Goal: Transaction & Acquisition: Purchase product/service

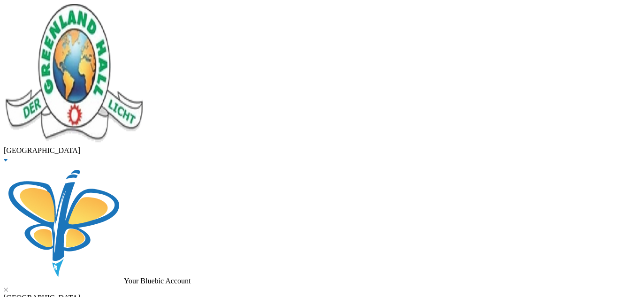
scroll to position [53, 0]
checkbox input "true"
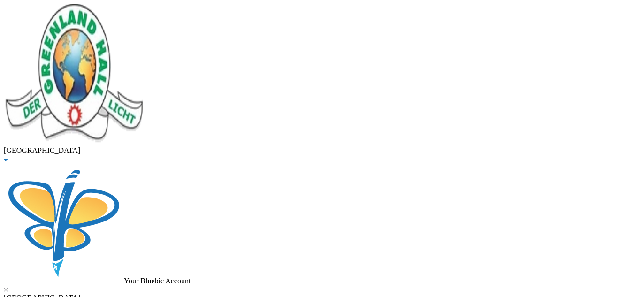
checkbox input "true"
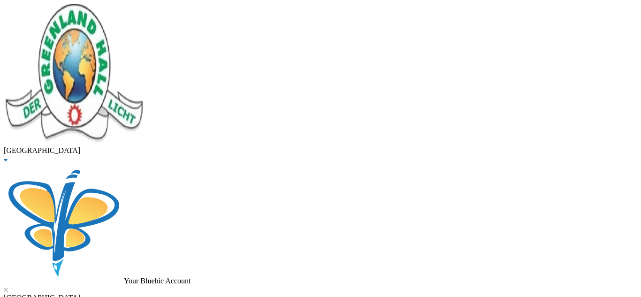
checkbox input "true"
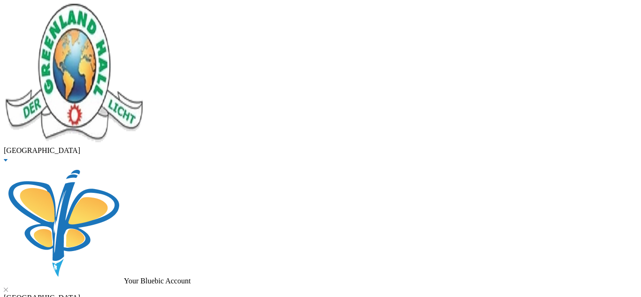
checkbox input "true"
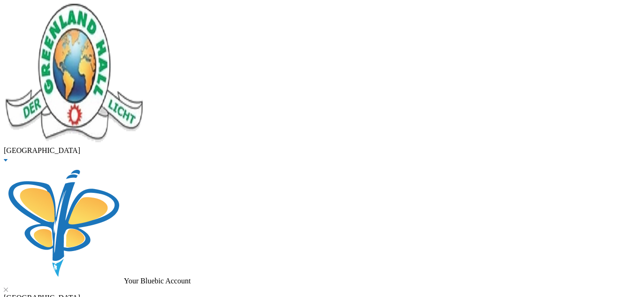
scroll to position [53, 0]
checkbox input "true"
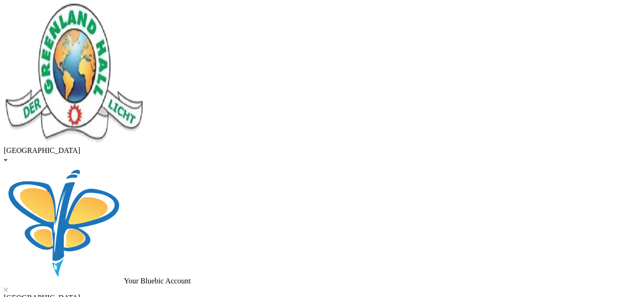
checkbox input "true"
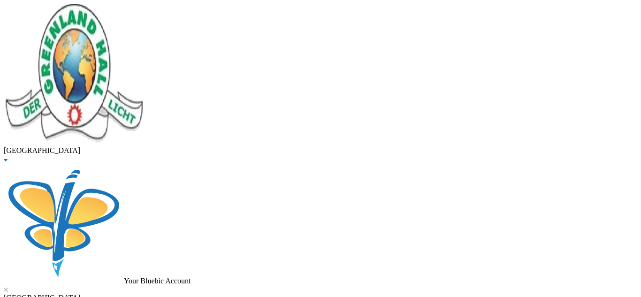
scroll to position [290, 0]
checkbox input "true"
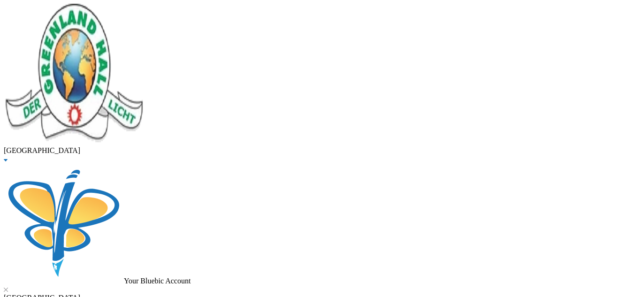
checkbox input "true"
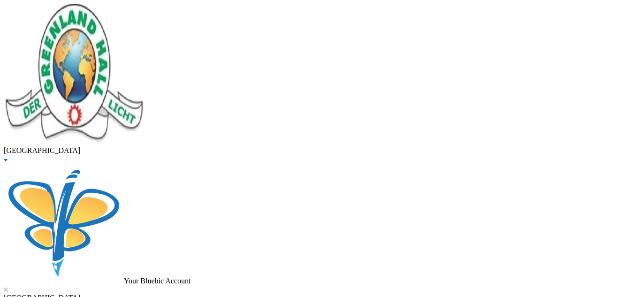
checkbox input "true"
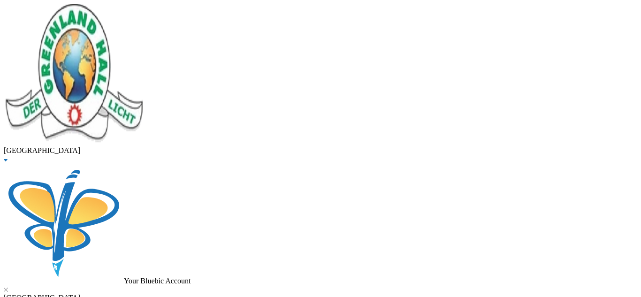
checkbox input "true"
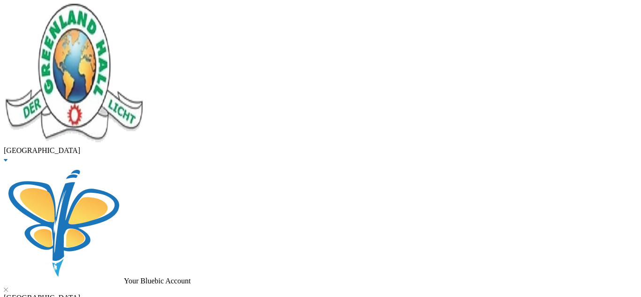
checkbox input "true"
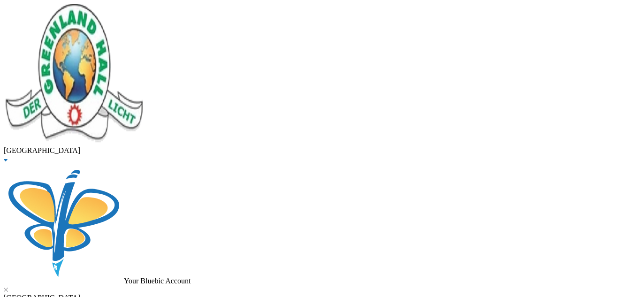
checkbox input "true"
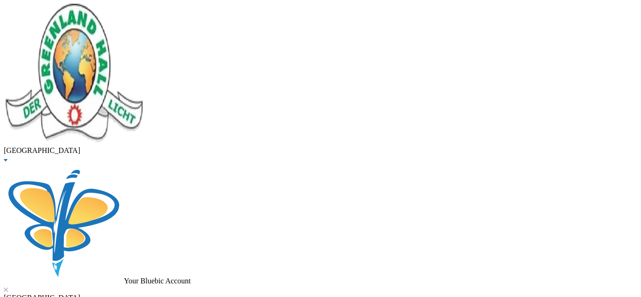
drag, startPoint x: 172, startPoint y: 74, endPoint x: 88, endPoint y: 73, distance: 84.0
type input "adeogun"
click at [50, 24] on span "Graduated" at bounding box center [34, 20] width 31 height 8
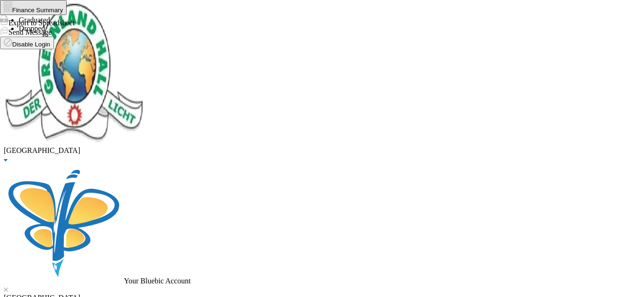
click at [45, 15] on span "Enrolled" at bounding box center [32, 12] width 26 height 8
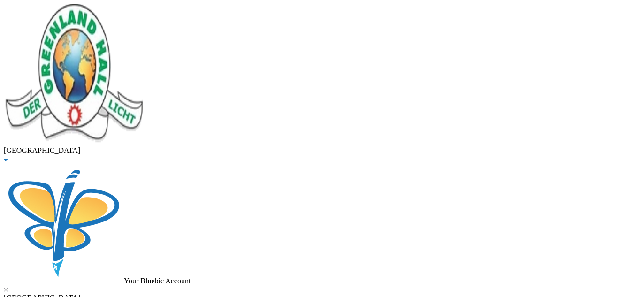
drag, startPoint x: 207, startPoint y: 75, endPoint x: 89, endPoint y: 76, distance: 118.2
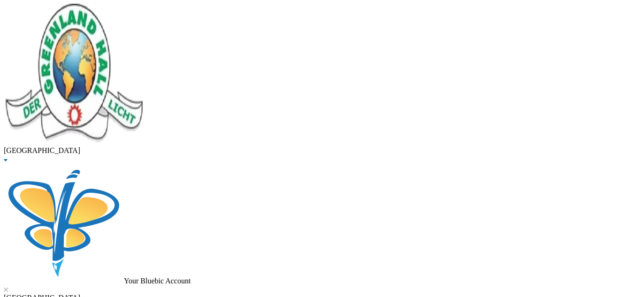
type input "olowokudejo"
click at [50, 24] on span "Graduated" at bounding box center [34, 20] width 31 height 8
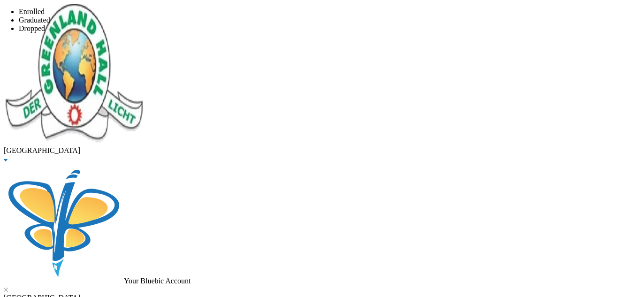
click at [45, 32] on span "Dropped" at bounding box center [32, 28] width 26 height 8
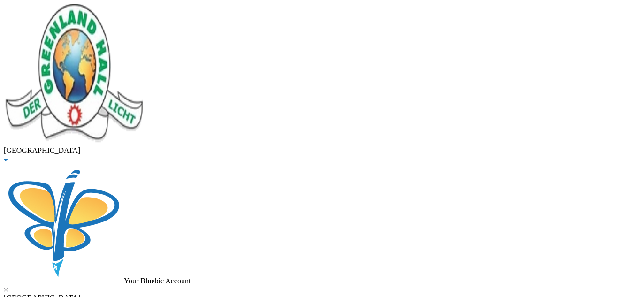
scroll to position [3940, 0]
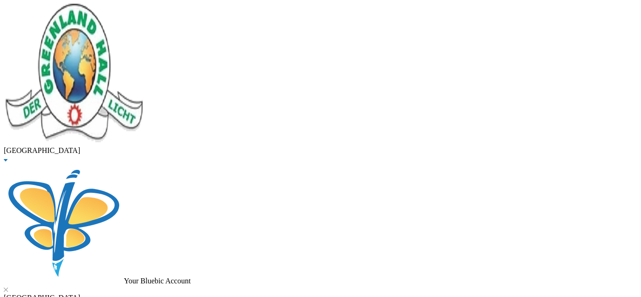
scroll to position [3307, 0]
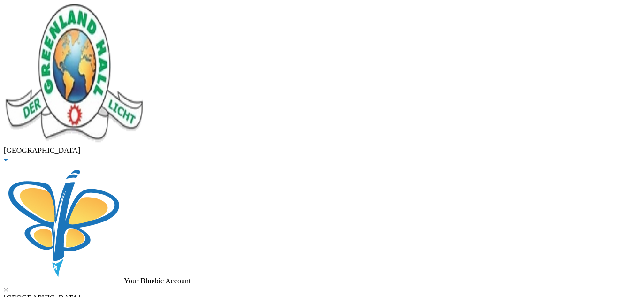
scroll to position [909, 0]
drag, startPoint x: 196, startPoint y: 71, endPoint x: 89, endPoint y: 76, distance: 106.6
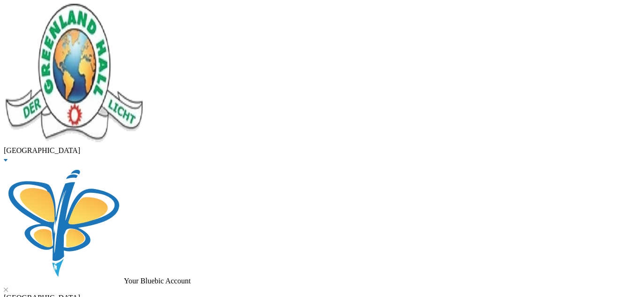
type input "j"
type input "kilani"
click at [45, 15] on span "Enrolled" at bounding box center [32, 12] width 26 height 8
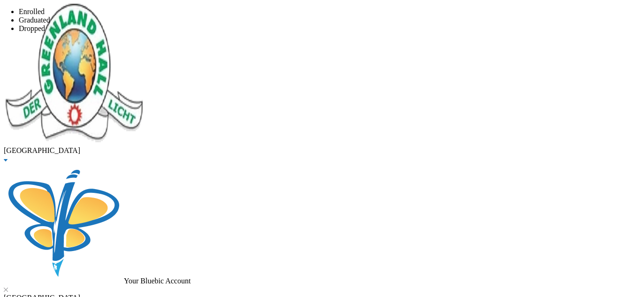
checkbox input "true"
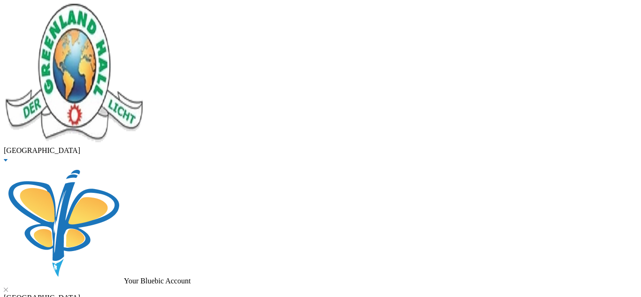
checkbox input "true"
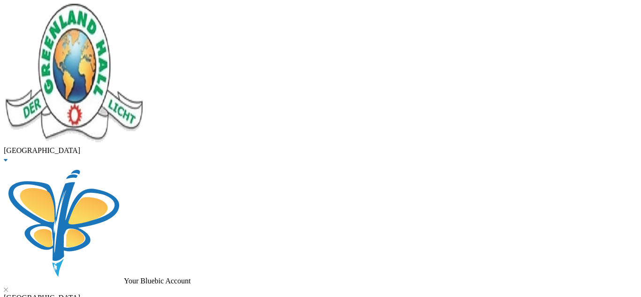
type input "90000"
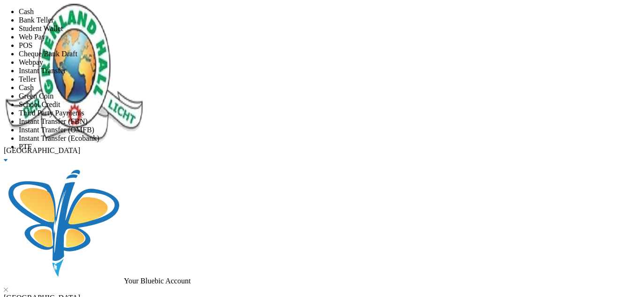
scroll to position [110, 0]
click at [328, 117] on li "Instant Transfer (FBN)" at bounding box center [330, 121] width 622 height 8
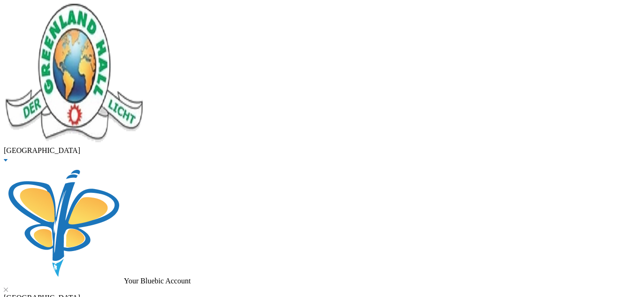
scroll to position [98, 0]
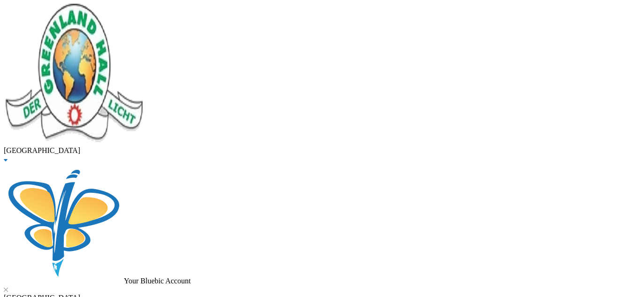
checkbox input "true"
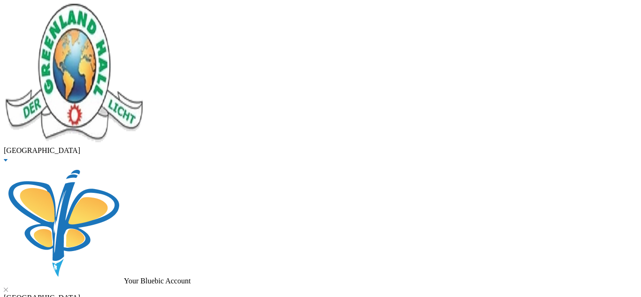
checkbox input "true"
type input "90000"
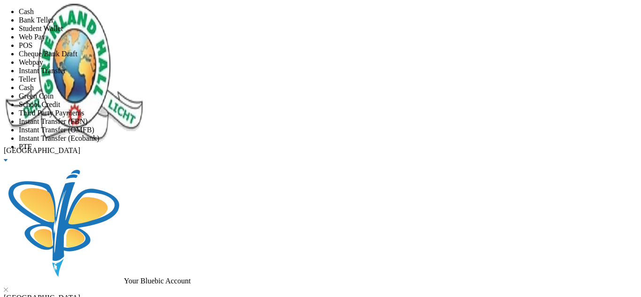
scroll to position [110, 0]
click at [318, 117] on li "Instant Transfer (FBN)" at bounding box center [330, 121] width 622 height 8
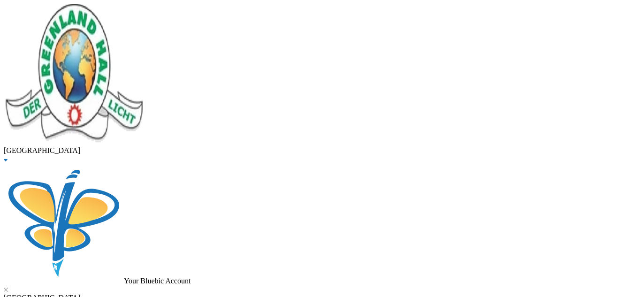
scroll to position [98, 0]
type input "adeogun"
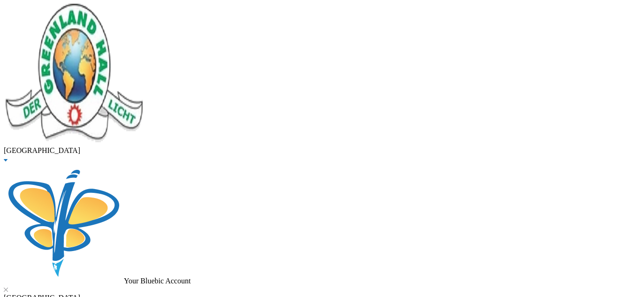
click at [50, 24] on span "Graduated" at bounding box center [34, 20] width 31 height 8
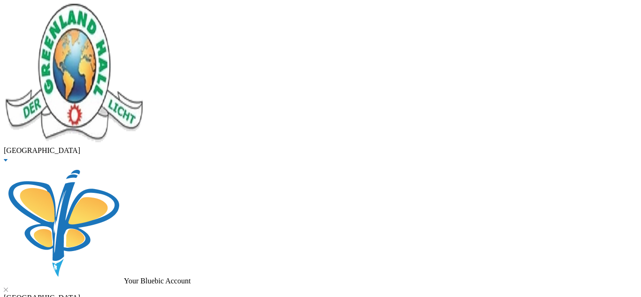
scroll to position [66, 0]
drag, startPoint x: 198, startPoint y: 72, endPoint x: 79, endPoint y: 91, distance: 120.8
type input "momoh"
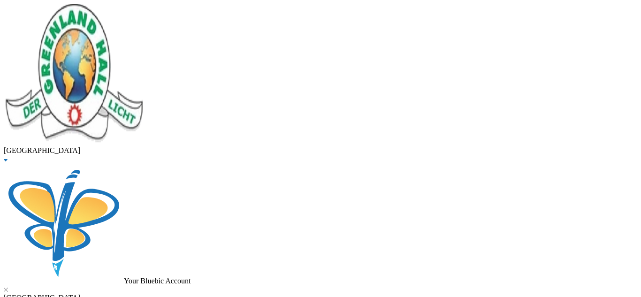
click at [45, 15] on span "Enrolled" at bounding box center [32, 12] width 26 height 8
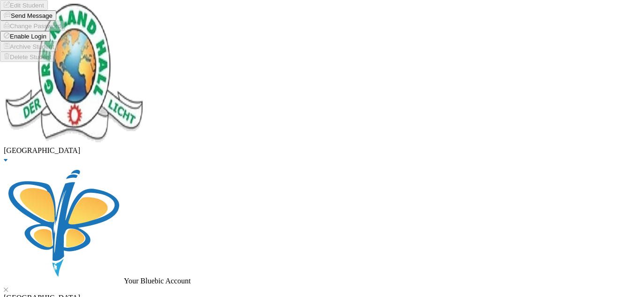
click at [50, 41] on button "Enable Login" at bounding box center [25, 36] width 50 height 10
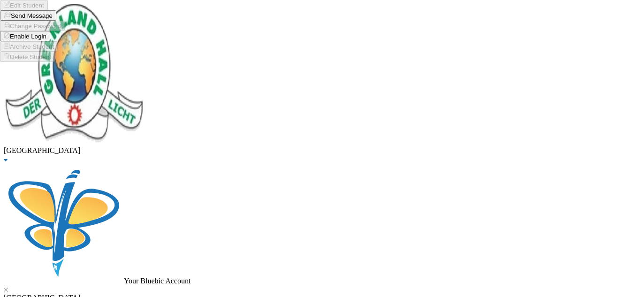
click at [50, 41] on button "Enable Login" at bounding box center [25, 36] width 50 height 10
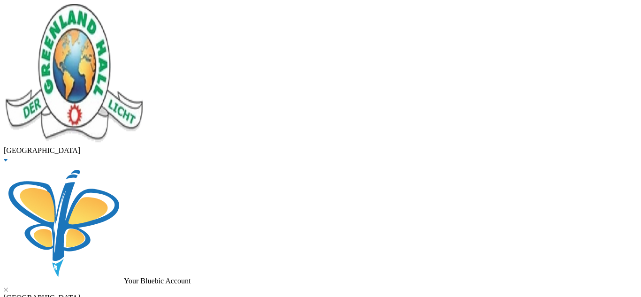
drag, startPoint x: 154, startPoint y: 76, endPoint x: 97, endPoint y: 75, distance: 57.7
type input "YUSU"
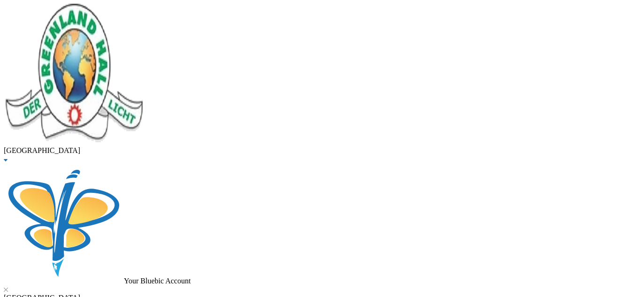
checkbox input "true"
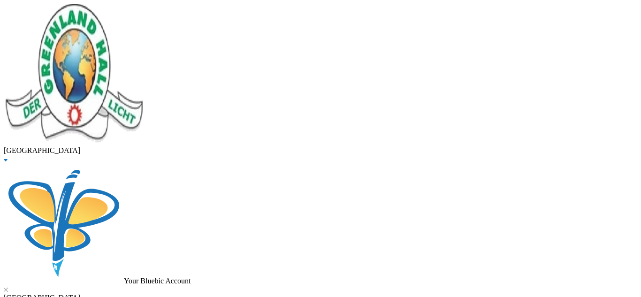
checkbox input "true"
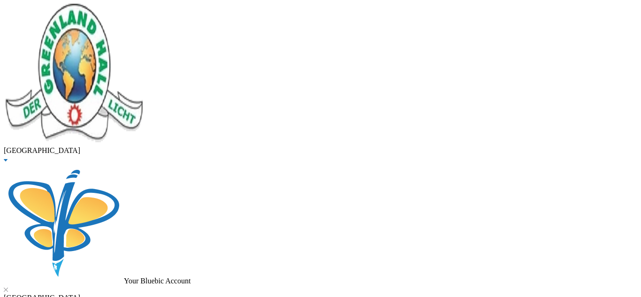
type input "100000"
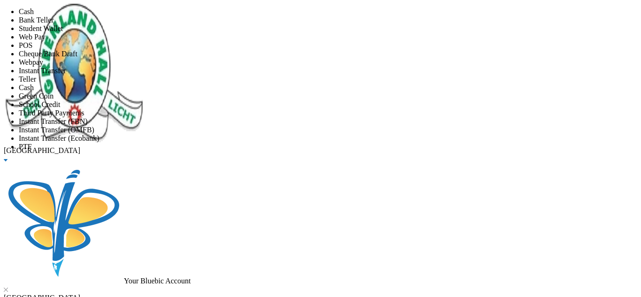
scroll to position [110, 0]
click at [313, 117] on li "Instant Transfer (FBN)" at bounding box center [330, 121] width 622 height 8
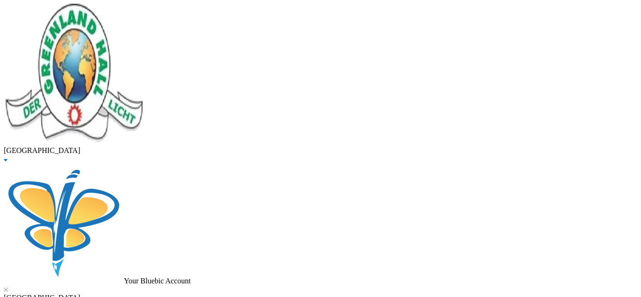
scroll to position [117, 0]
type input "24/08/2025"
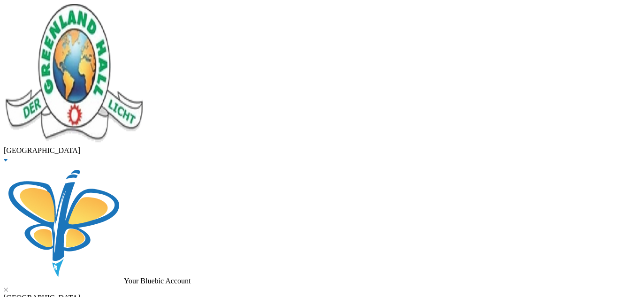
checkbox input "true"
type input "5000"
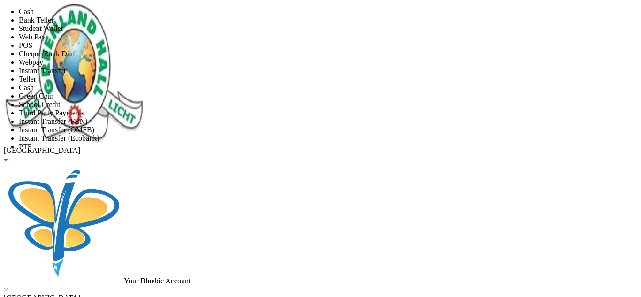
scroll to position [110, 0]
click at [262, 143] on li "PTF" at bounding box center [330, 147] width 622 height 8
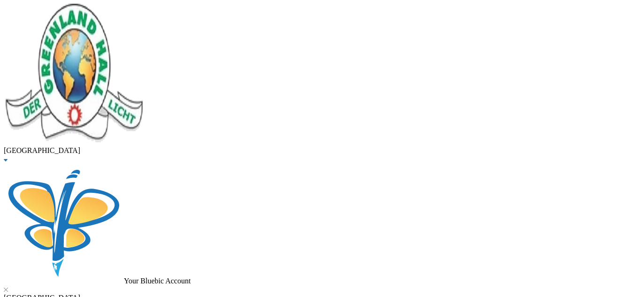
scroll to position [60, 0]
type input "24/08/2025"
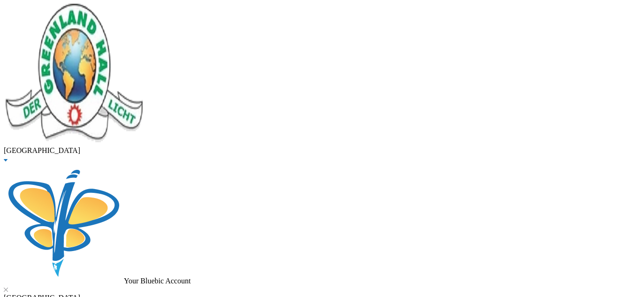
drag, startPoint x: 135, startPoint y: 70, endPoint x: 66, endPoint y: 64, distance: 68.7
drag, startPoint x: 182, startPoint y: 71, endPoint x: 86, endPoint y: 83, distance: 96.9
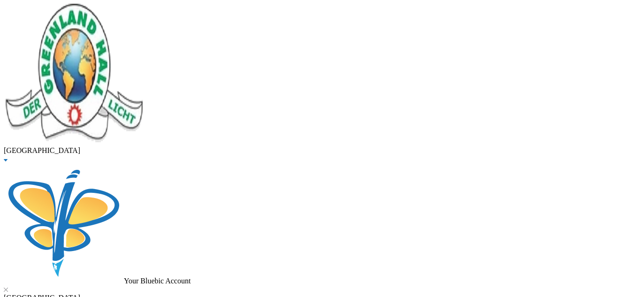
type input "saidu"
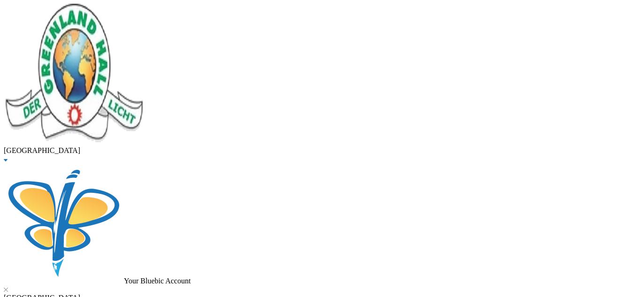
checkbox input "false"
checkbox input "true"
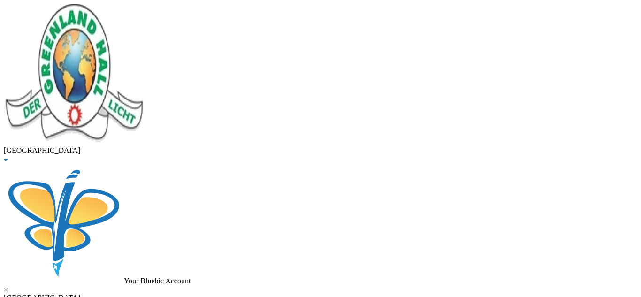
checkbox input "true"
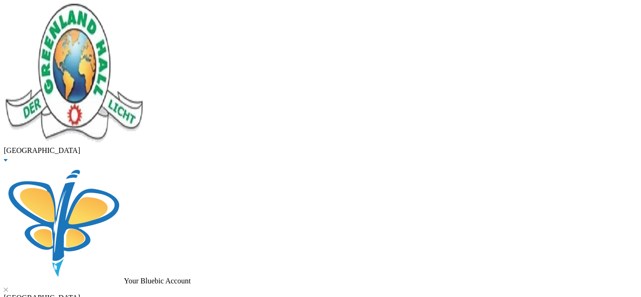
scroll to position [247, 0]
checkbox input "true"
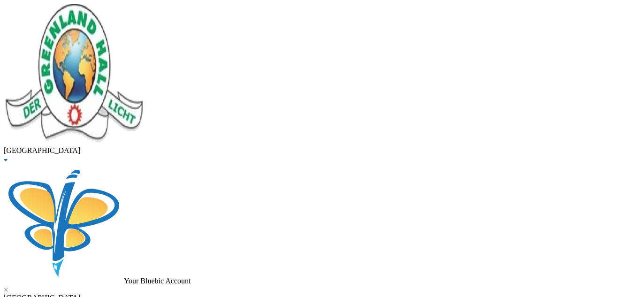
checkbox input "true"
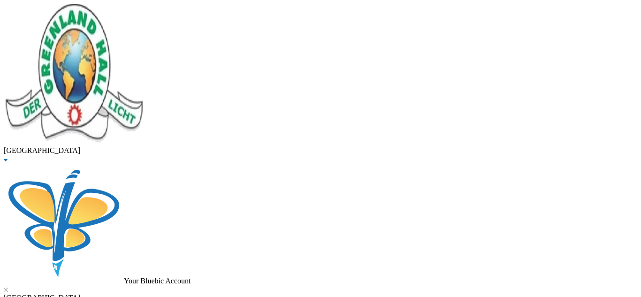
checkbox input "false"
checkbox input "true"
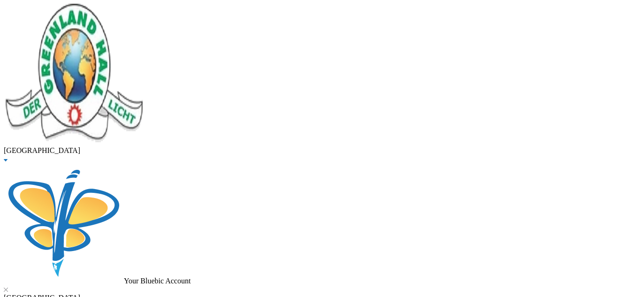
checkbox input "true"
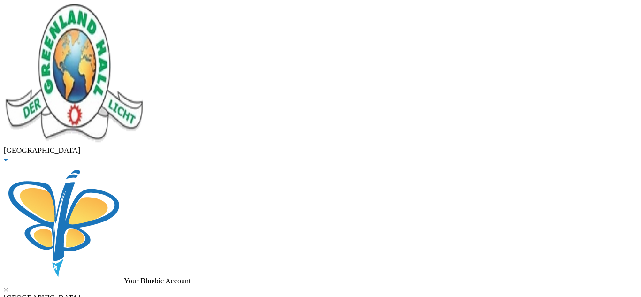
checkbox input "true"
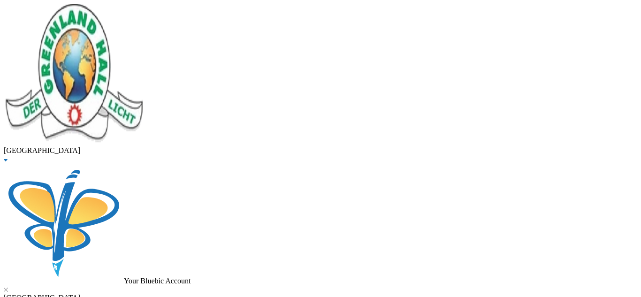
checkbox input "true"
drag, startPoint x: 167, startPoint y: 76, endPoint x: 130, endPoint y: 73, distance: 37.2
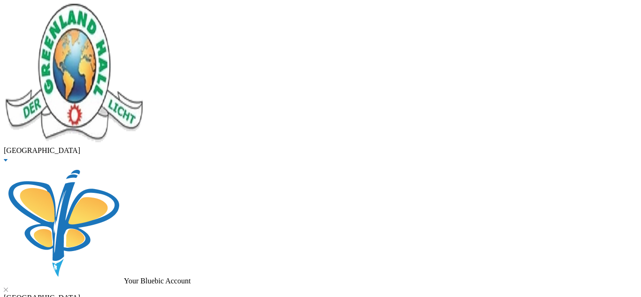
type input "kafondi"
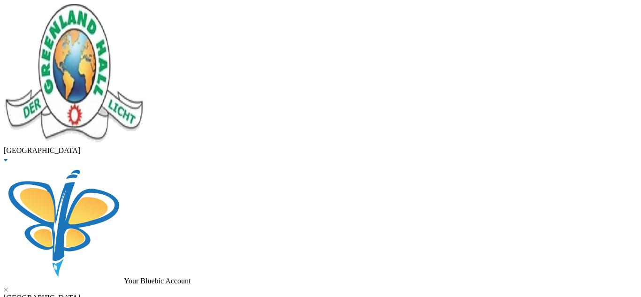
drag, startPoint x: 194, startPoint y: 68, endPoint x: 91, endPoint y: 73, distance: 103.3
click at [50, 24] on span "Graduated" at bounding box center [34, 20] width 31 height 8
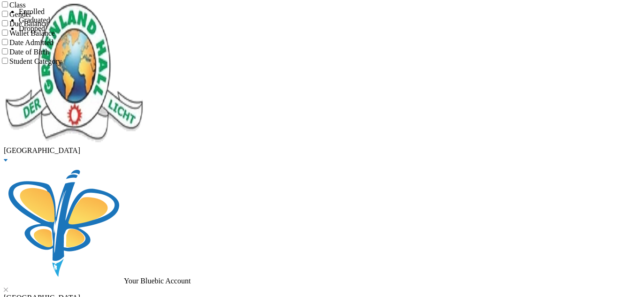
drag, startPoint x: 173, startPoint y: 76, endPoint x: 91, endPoint y: 75, distance: 81.6
type input "adeleke"
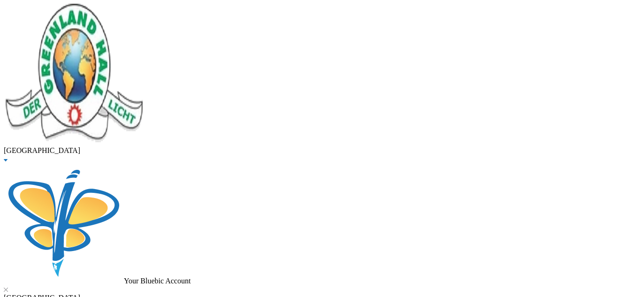
click at [45, 15] on span "Enrolled" at bounding box center [32, 12] width 26 height 8
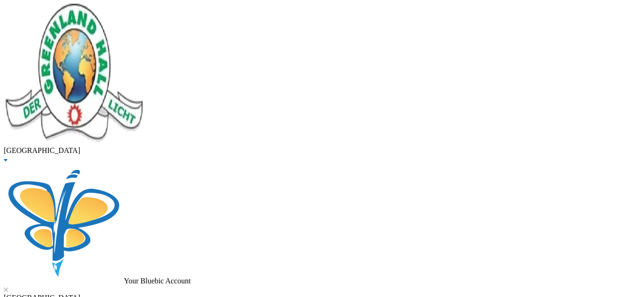
drag, startPoint x: 175, startPoint y: 72, endPoint x: 95, endPoint y: 74, distance: 80.2
type input "saidu"
